Goal: Information Seeking & Learning: Learn about a topic

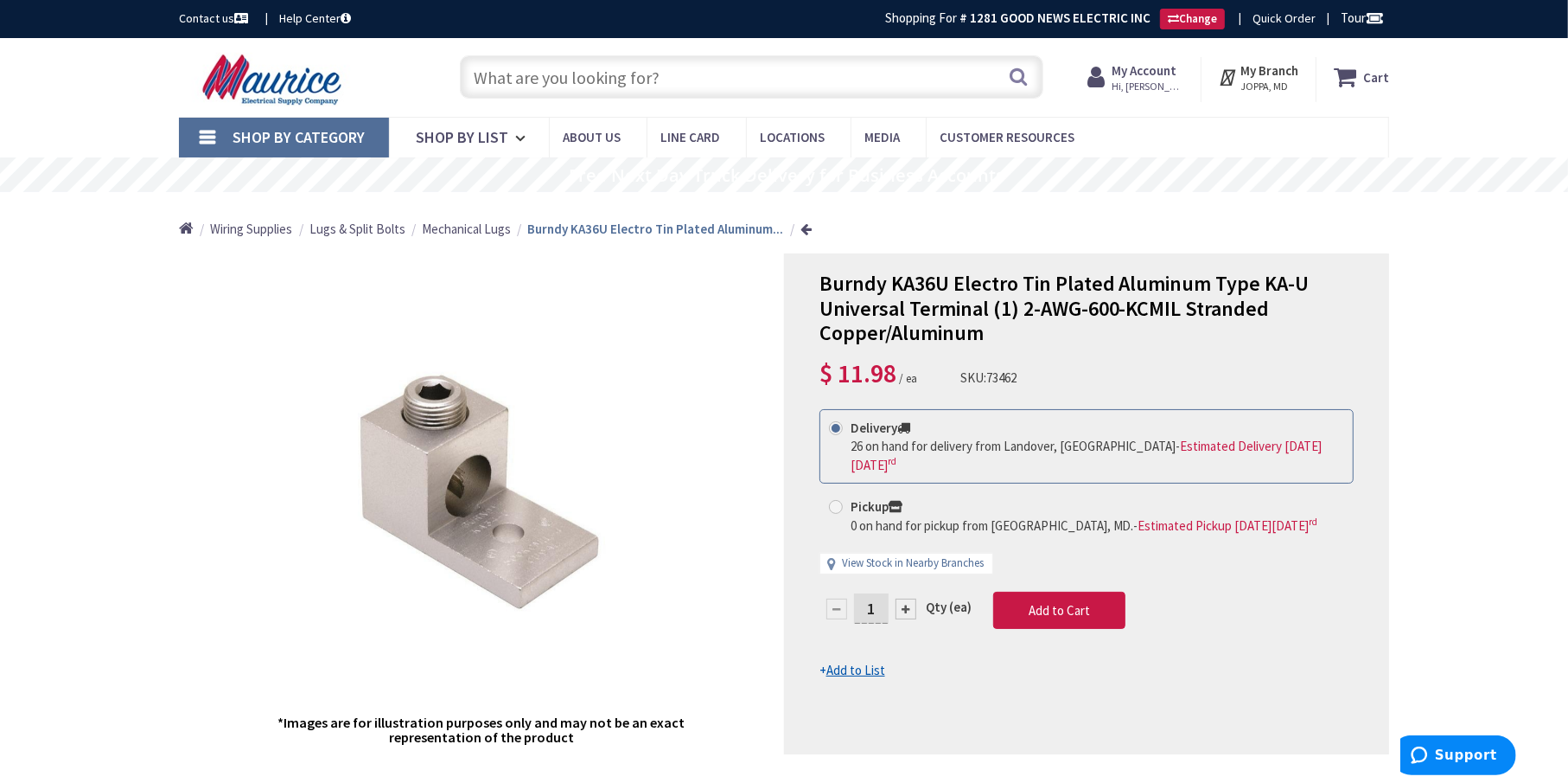
click at [501, 65] on input "text" at bounding box center [750, 78] width 583 height 44
click at [585, 77] on input "text" at bounding box center [750, 78] width 583 height 44
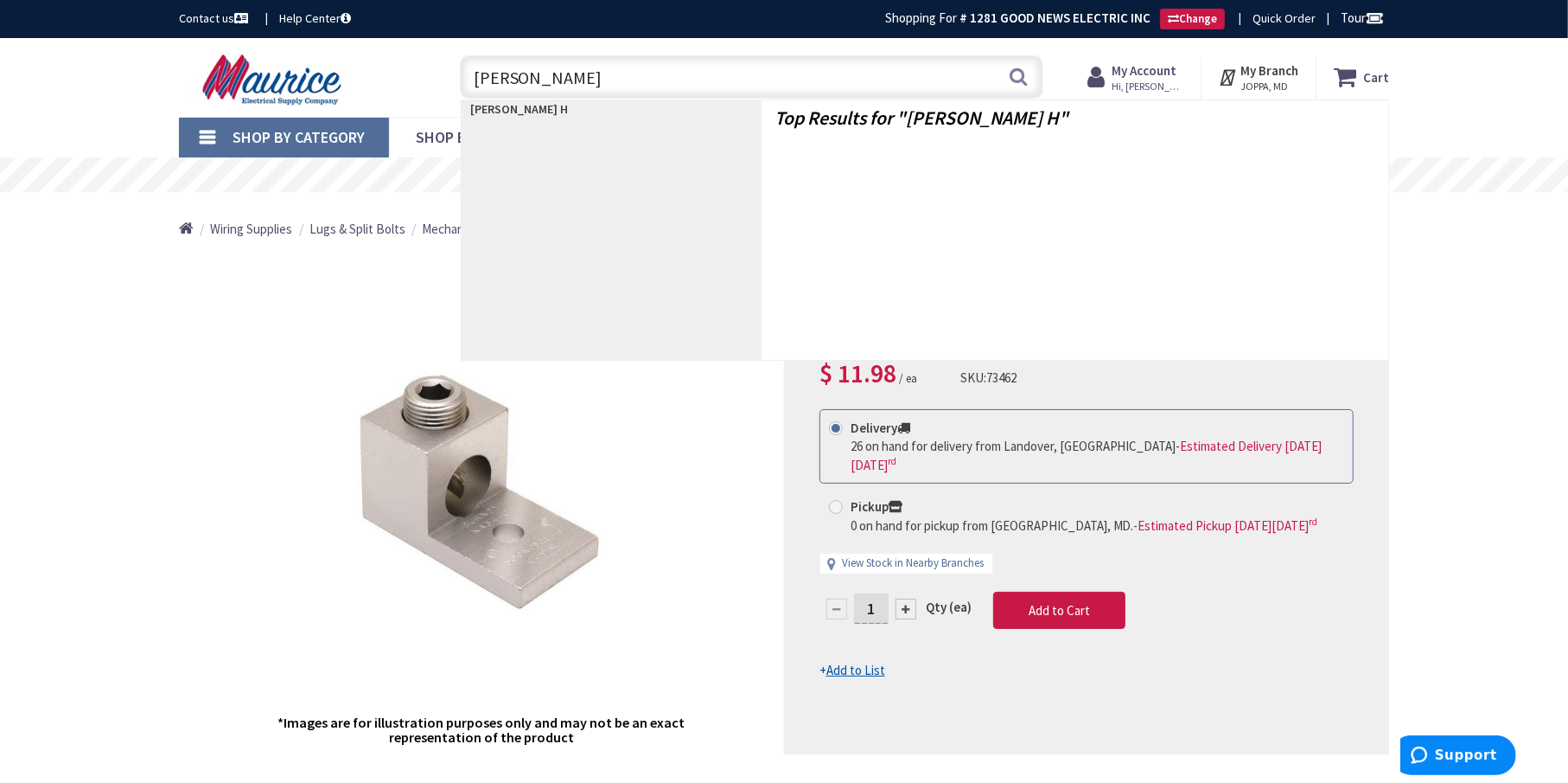
type input "MEYERS HUB"
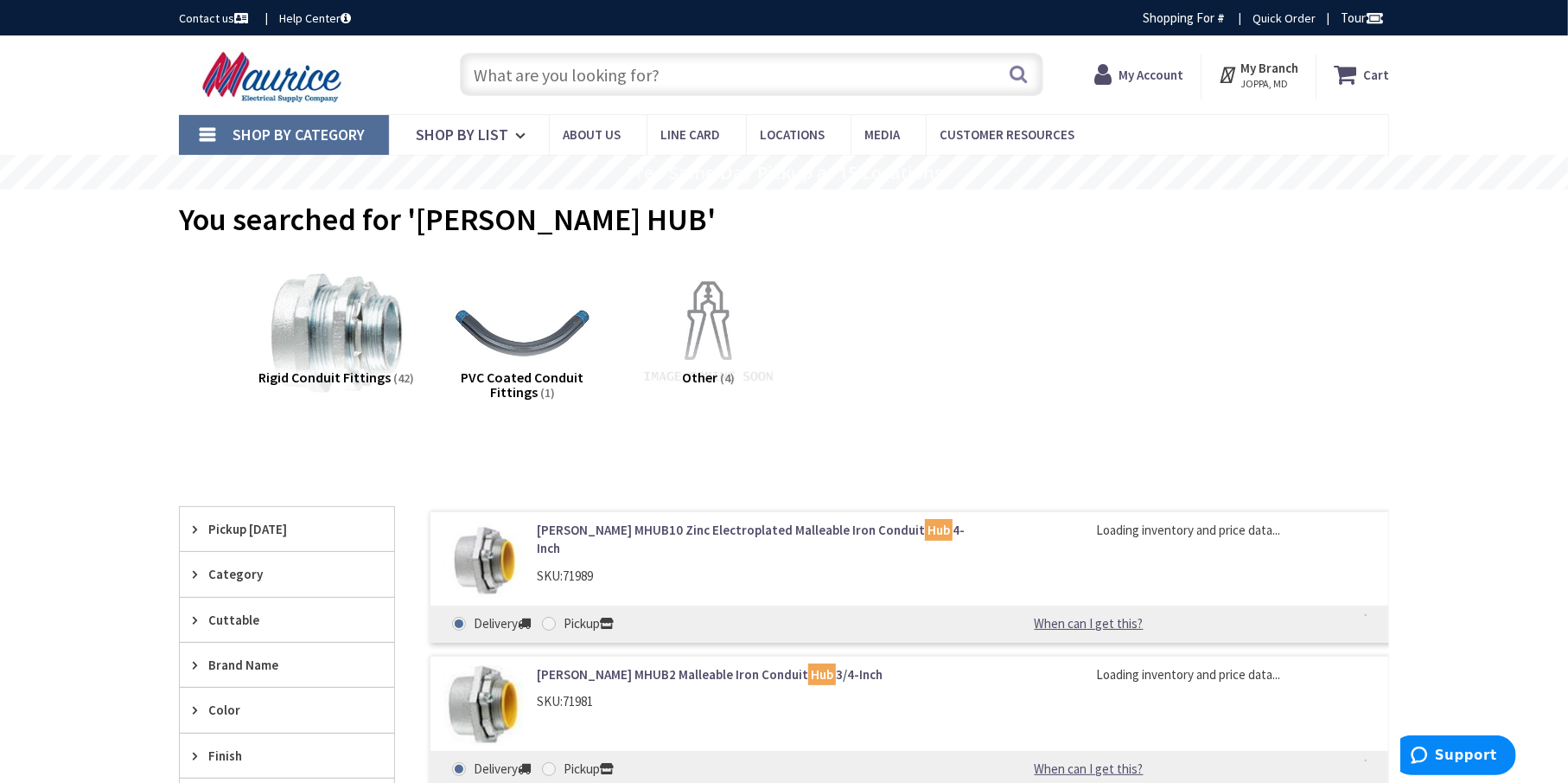
type input "[GEOGRAPHIC_DATA], [GEOGRAPHIC_DATA]"
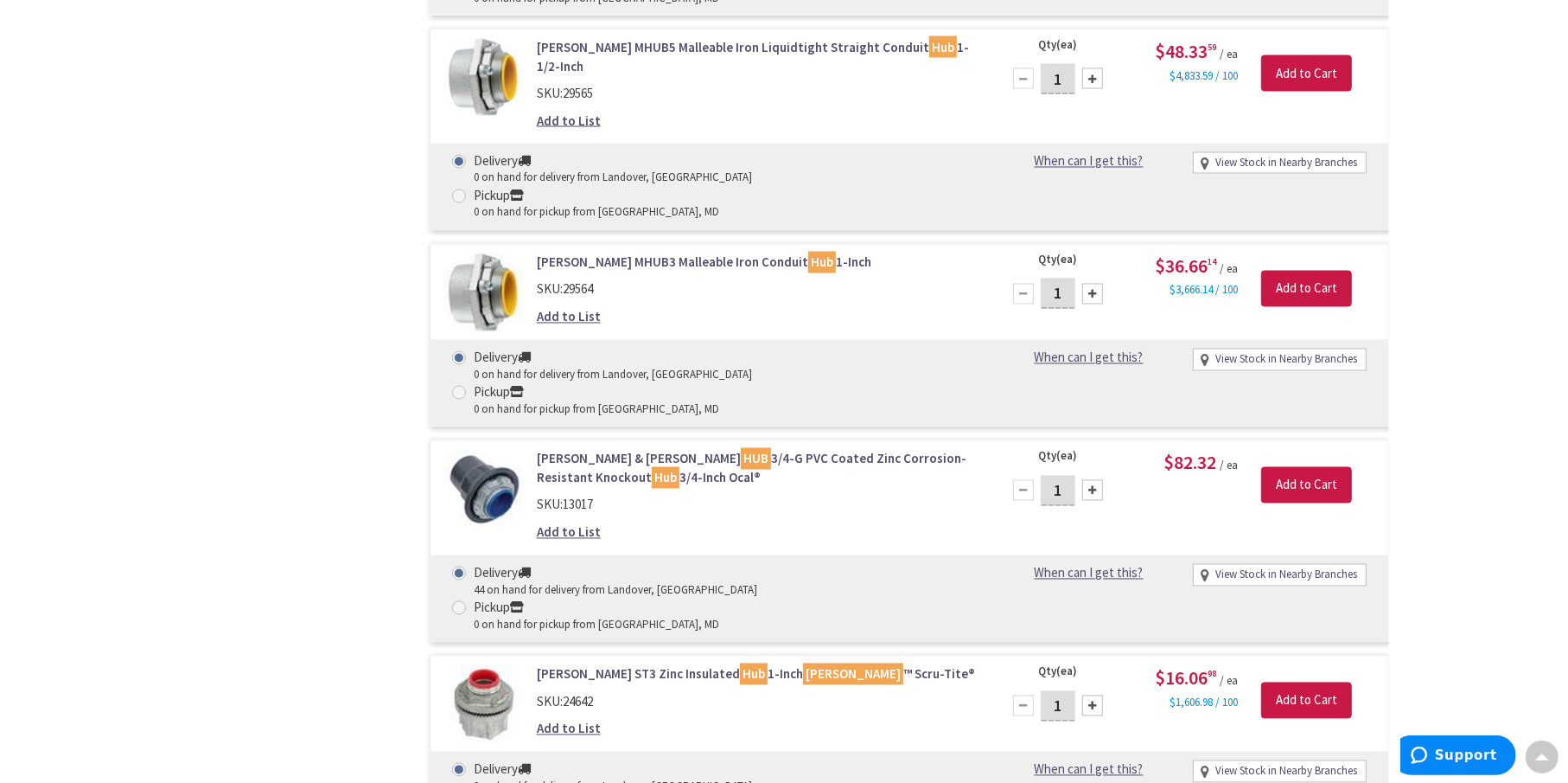
scroll to position [2622, 0]
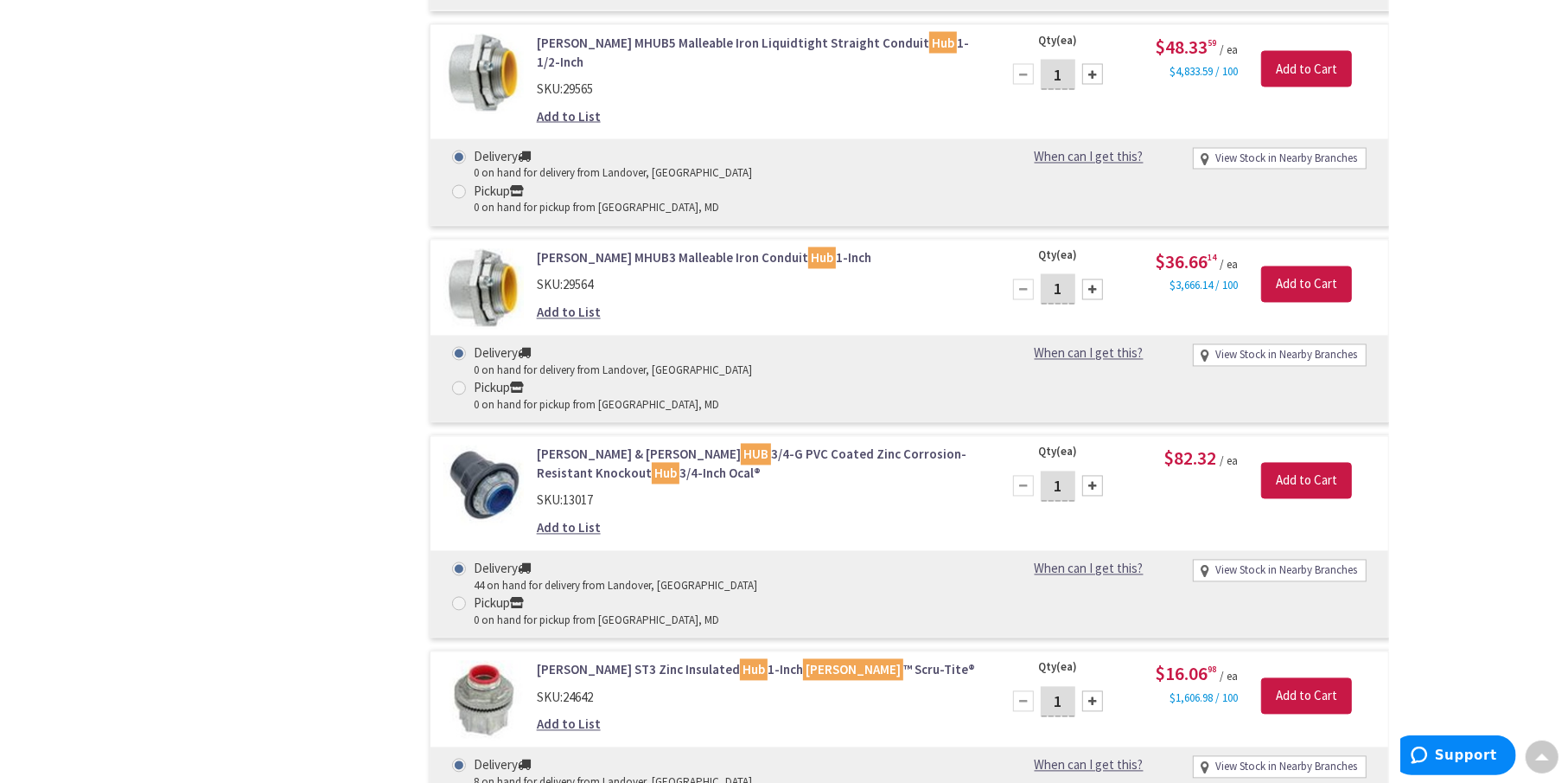
click at [700, 661] on link "[PERSON_NAME] ST3 Zinc Insulated Hub 1-Inch [PERSON_NAME] ™ Scru-Tite®" at bounding box center [756, 670] width 439 height 18
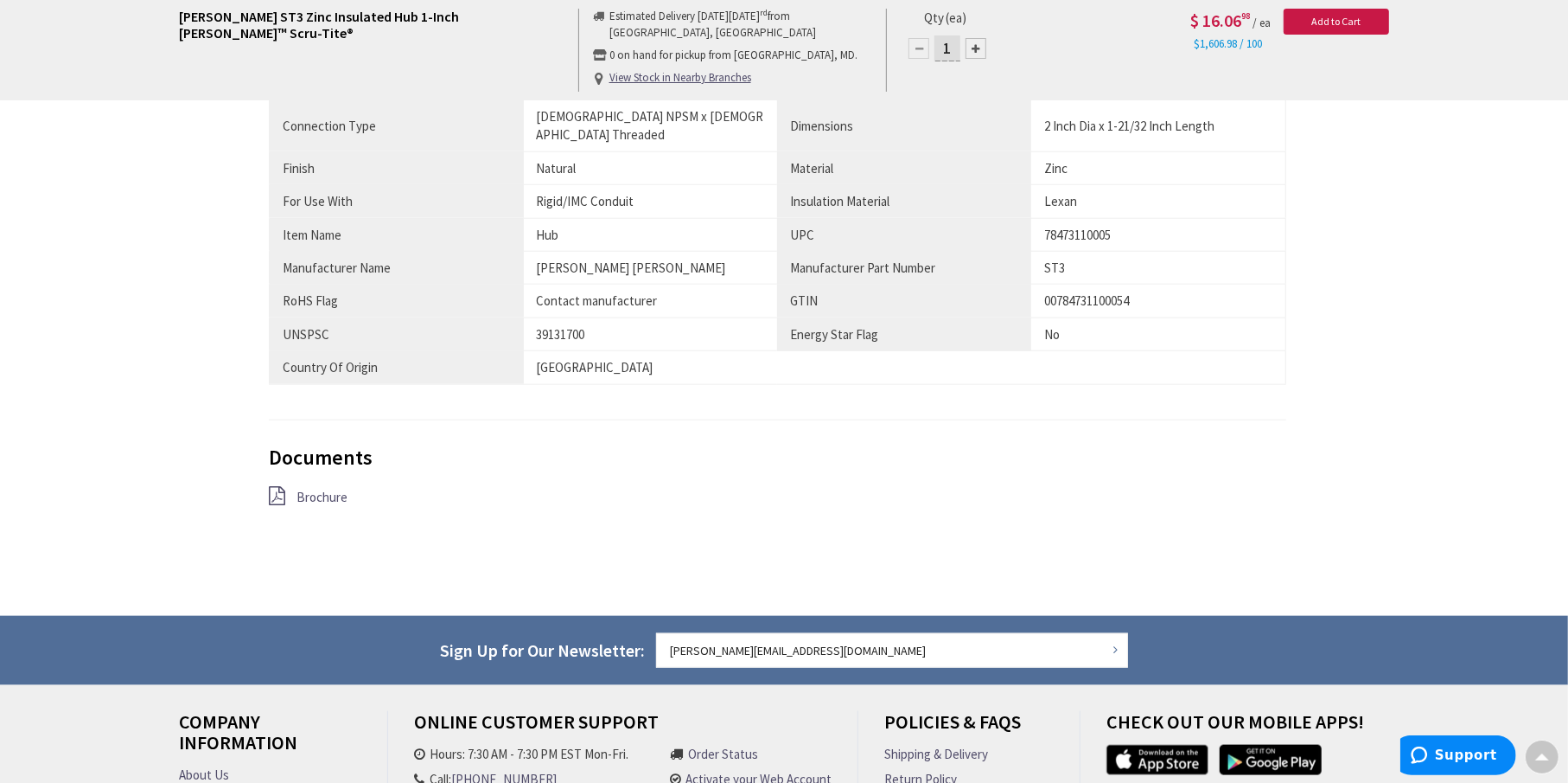
scroll to position [1595, 0]
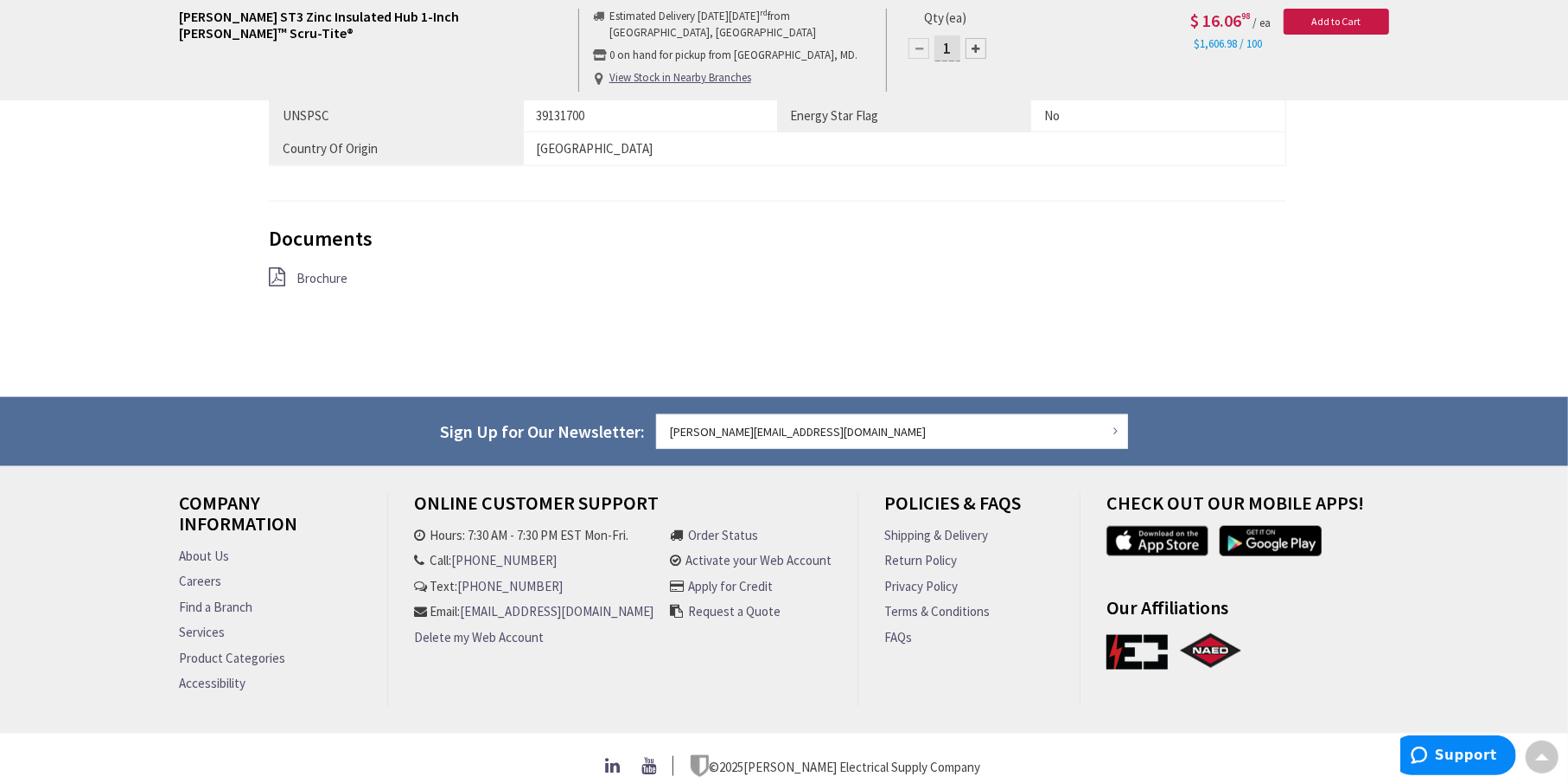
click at [338, 270] on span "Brochure" at bounding box center [322, 277] width 51 height 16
